Goal: Task Accomplishment & Management: Use online tool/utility

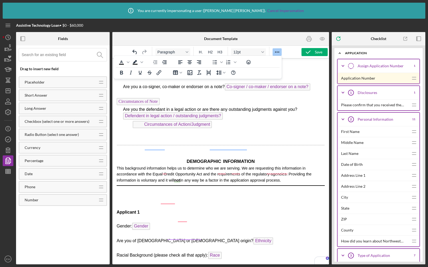
scroll to position [2753, 0]
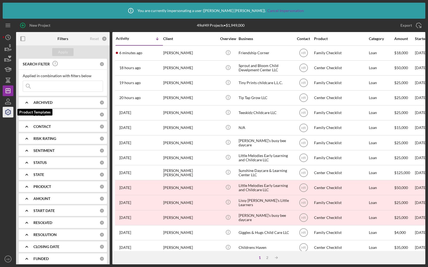
click at [7, 114] on icon "button" at bounding box center [7, 112] width 13 height 13
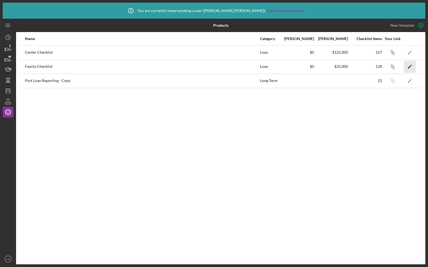
click at [412, 66] on icon "Icon/Edit" at bounding box center [410, 67] width 12 height 12
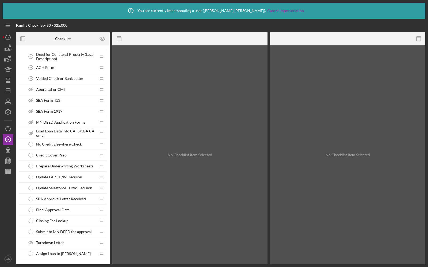
scroll to position [829, 0]
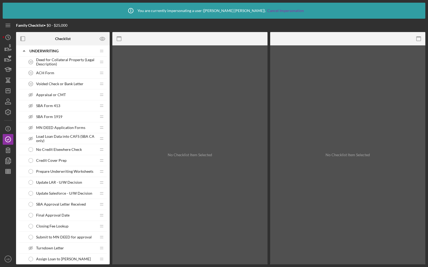
click at [53, 155] on div "Credit Cover Prep Credit Cover Prep" at bounding box center [60, 160] width 71 height 11
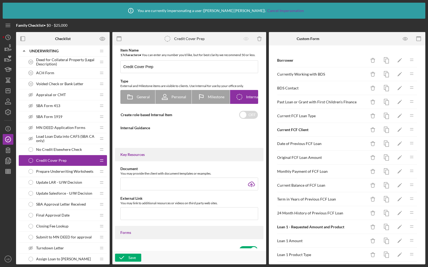
type textarea "<div>Prepare Credit Cover</div>"
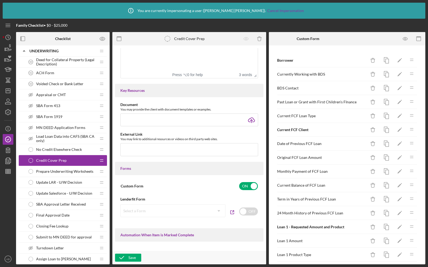
scroll to position [272, 0]
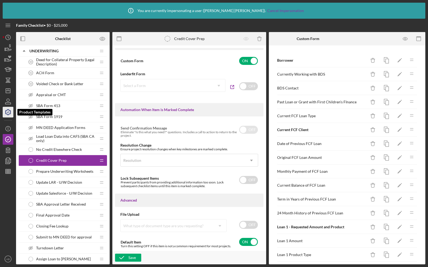
click at [10, 112] on icon "button" at bounding box center [7, 112] width 13 height 13
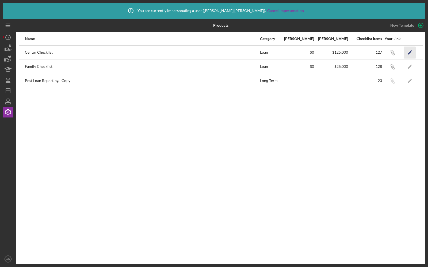
click at [413, 53] on icon "Icon/Edit" at bounding box center [410, 53] width 12 height 12
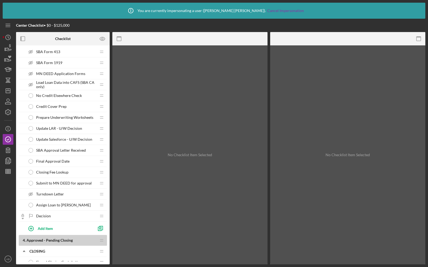
scroll to position [872, 0]
click at [62, 105] on span "Credit Cover Prep" at bounding box center [51, 107] width 30 height 4
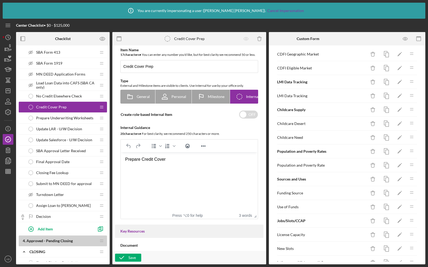
scroll to position [513, 0]
